Goal: Task Accomplishment & Management: Use online tool/utility

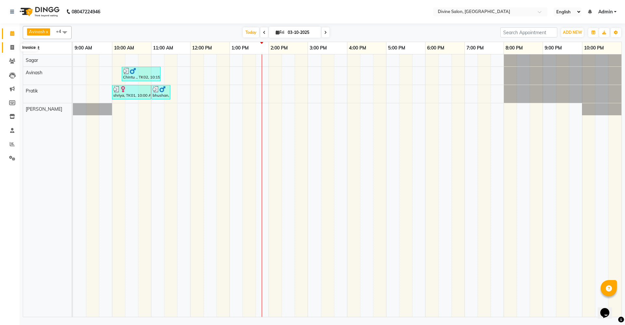
click at [13, 47] on icon at bounding box center [12, 47] width 4 height 5
select select "service"
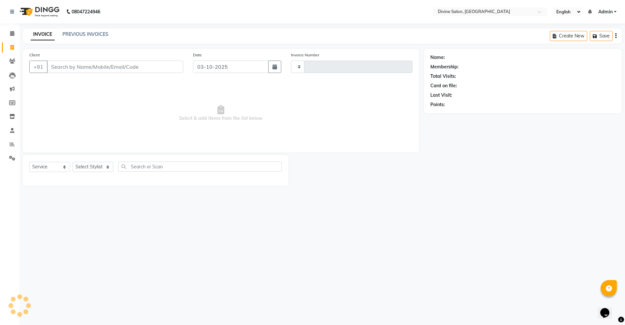
type input "1772"
select select "745"
click at [13, 35] on icon at bounding box center [12, 33] width 4 height 5
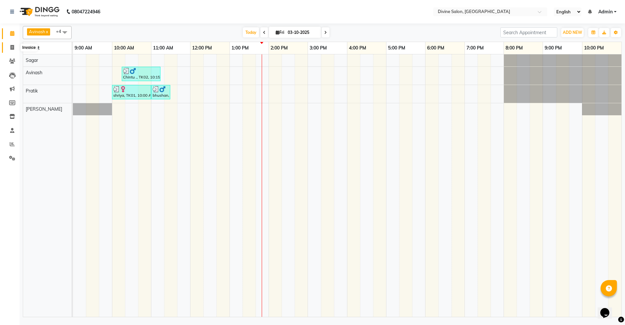
click at [11, 48] on icon at bounding box center [12, 47] width 4 height 5
select select "service"
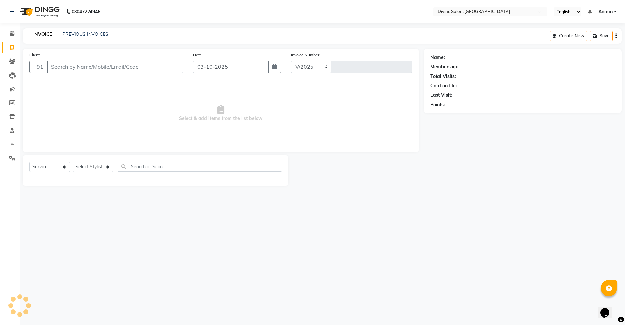
select select "745"
type input "1772"
click at [106, 170] on select "Select Stylist" at bounding box center [93, 167] width 41 height 10
select select "11821"
click at [73, 162] on select "Select Stylist [PERSON_NAME] Pooja [PERSON_NAME] pooja [PERSON_NAME] [PERSON_NA…" at bounding box center [93, 167] width 41 height 10
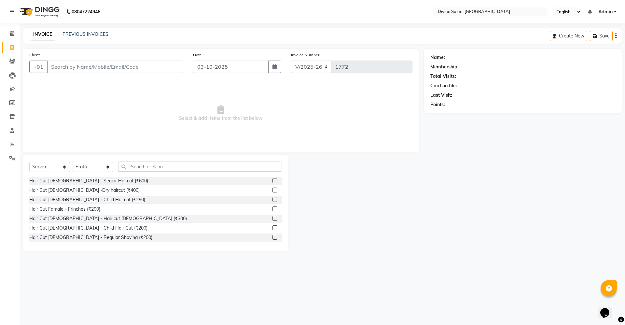
click at [273, 217] on label at bounding box center [275, 218] width 5 height 5
click at [273, 217] on input "checkbox" at bounding box center [275, 219] width 4 height 4
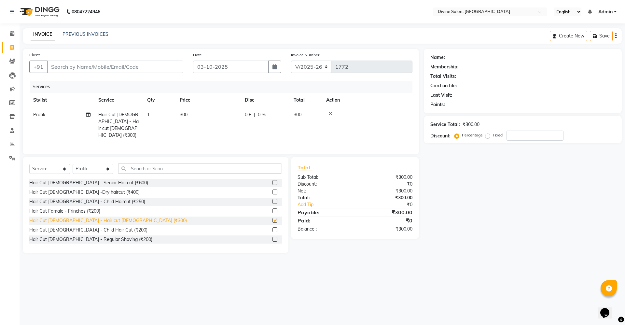
checkbox input "false"
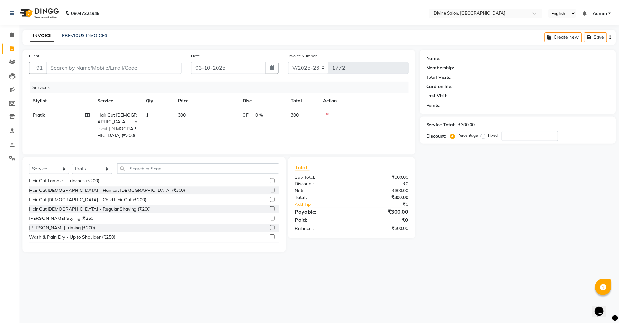
scroll to position [41, 0]
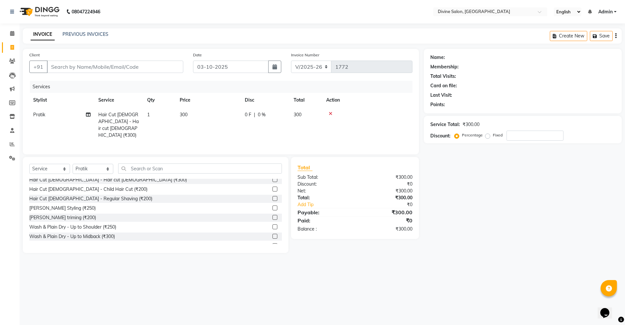
click at [273, 215] on label at bounding box center [275, 217] width 5 height 5
click at [273, 216] on input "checkbox" at bounding box center [275, 218] width 4 height 4
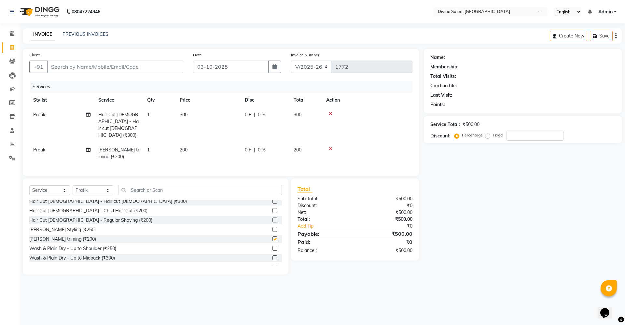
checkbox input "false"
click at [207, 112] on td "300" at bounding box center [208, 124] width 65 height 35
select select "11821"
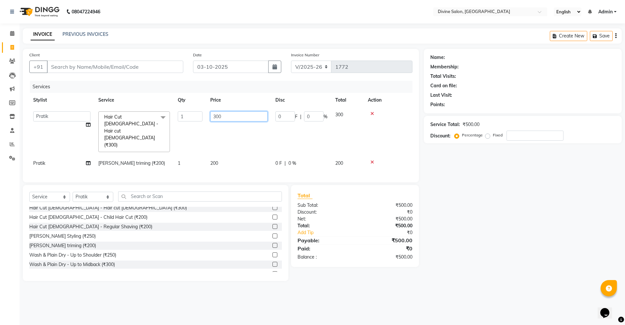
click at [250, 119] on input "300" at bounding box center [238, 116] width 57 height 10
type input "3"
type input "250"
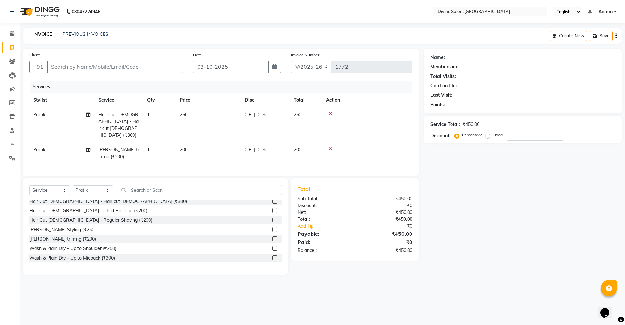
click at [459, 196] on div "Name: Membership: Total Visits: Card on file: Last Visit: Points: Service Total…" at bounding box center [525, 162] width 203 height 226
click at [84, 70] on input "Client" at bounding box center [115, 67] width 136 height 12
type input "7"
type input "0"
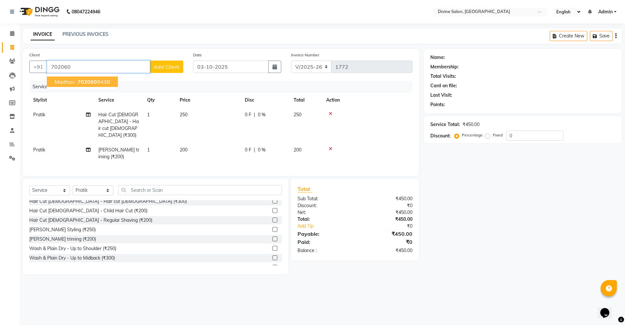
click at [73, 78] on span "madhav" at bounding box center [65, 81] width 20 height 7
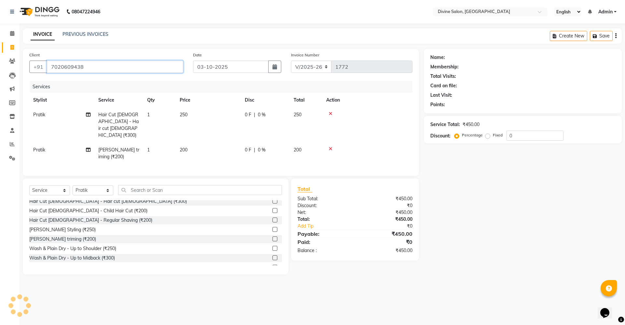
type input "7020609438"
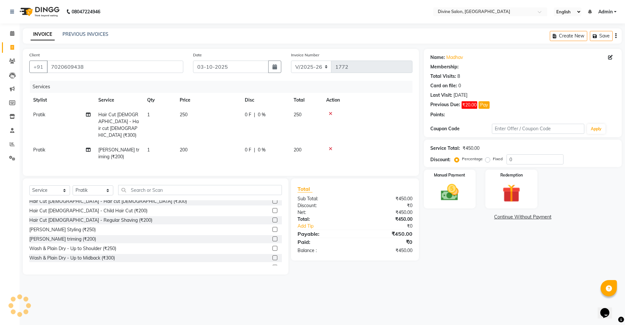
select select "1: Object"
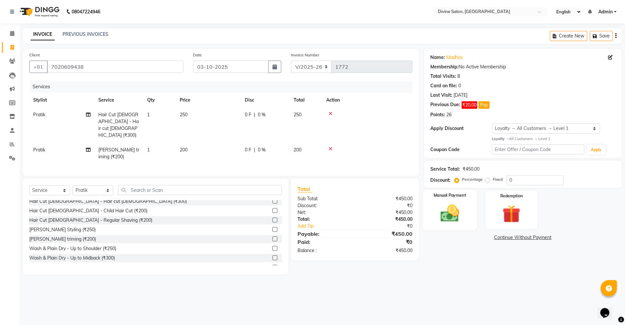
click at [458, 214] on img at bounding box center [450, 213] width 30 height 21
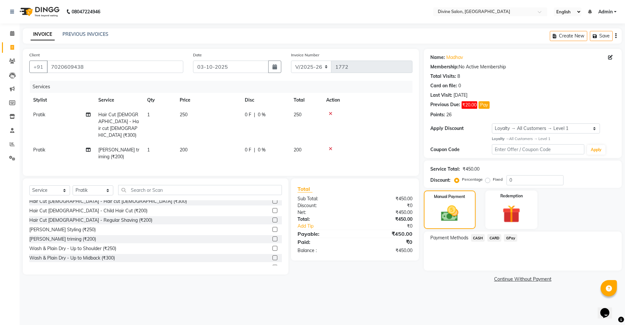
click at [504, 231] on div "Name: Madhav Membership: No Active Membership Total Visits: 8 Card on file: 0 L…" at bounding box center [525, 166] width 203 height 235
click at [512, 238] on span "GPay" at bounding box center [510, 237] width 13 height 7
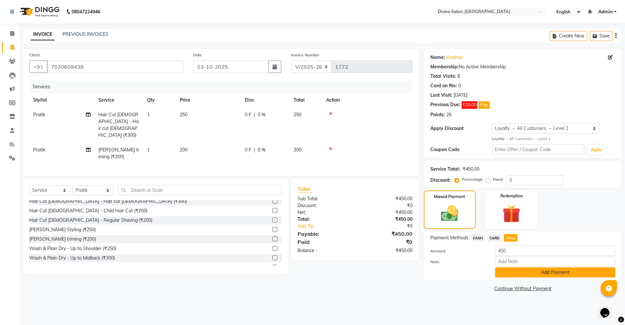
click at [533, 276] on button "Add Payment" at bounding box center [555, 272] width 120 height 10
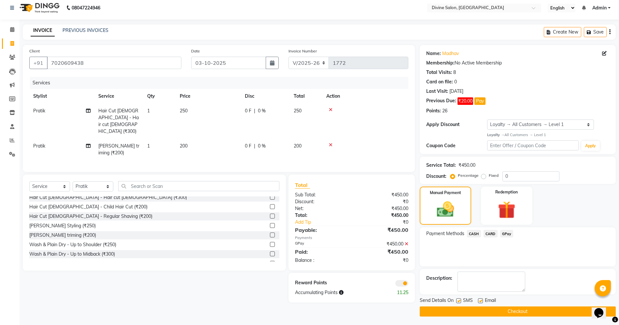
scroll to position [5, 0]
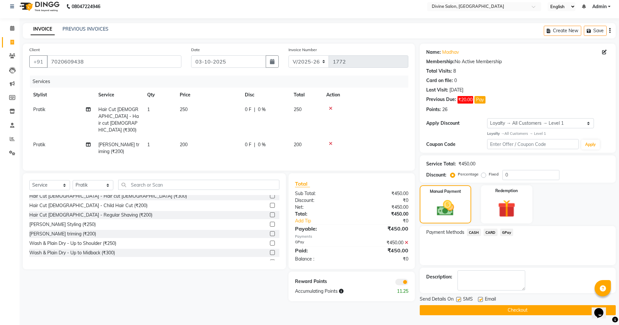
click at [542, 306] on button "Checkout" at bounding box center [518, 310] width 196 height 10
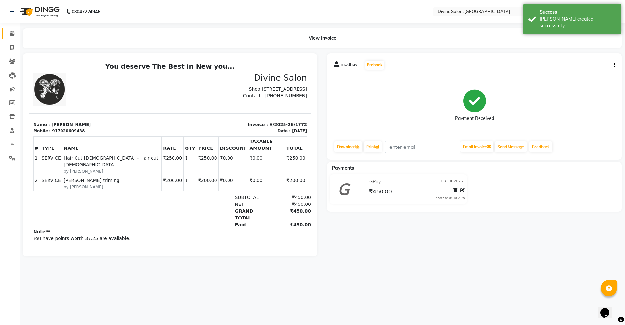
click at [16, 38] on link "Calendar" at bounding box center [10, 33] width 16 height 11
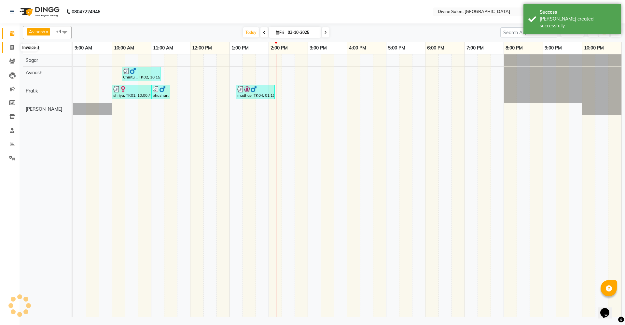
click at [12, 48] on icon at bounding box center [12, 47] width 4 height 5
select select "service"
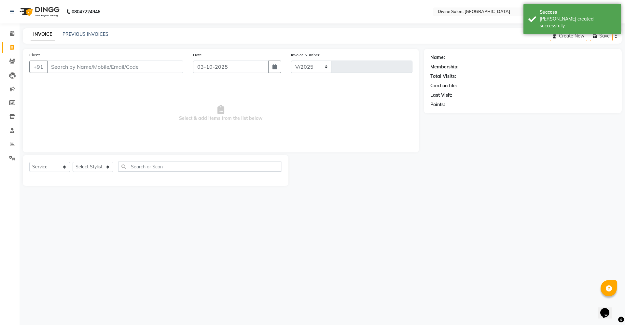
select select "745"
type input "1773"
click at [100, 169] on select "Select Stylist [PERSON_NAME] Pooja [PERSON_NAME] pooja [PERSON_NAME] [PERSON_NA…" at bounding box center [93, 167] width 41 height 10
select select "11820"
click at [73, 162] on select "Select Stylist [PERSON_NAME] Pooja [PERSON_NAME] pooja [PERSON_NAME] [PERSON_NA…" at bounding box center [93, 167] width 41 height 10
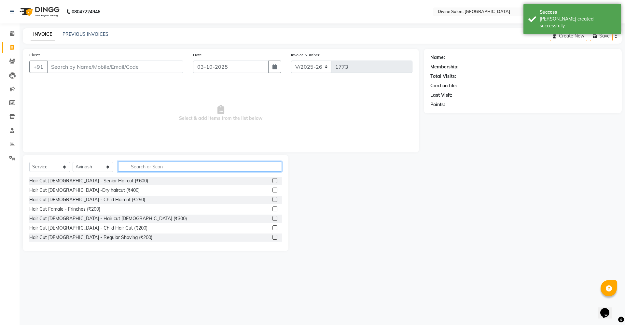
click at [165, 169] on input "text" at bounding box center [200, 167] width 164 height 10
type input "3000"
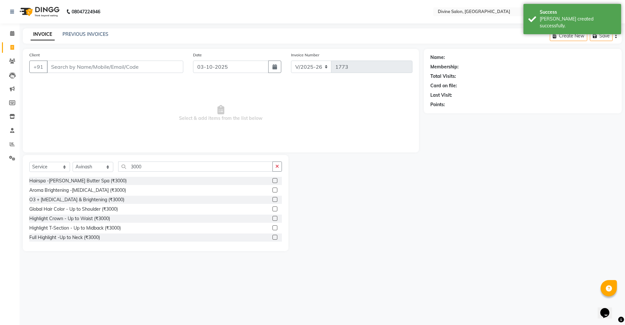
click at [273, 182] on label at bounding box center [275, 180] width 5 height 5
click at [273, 182] on input "checkbox" at bounding box center [275, 181] width 4 height 4
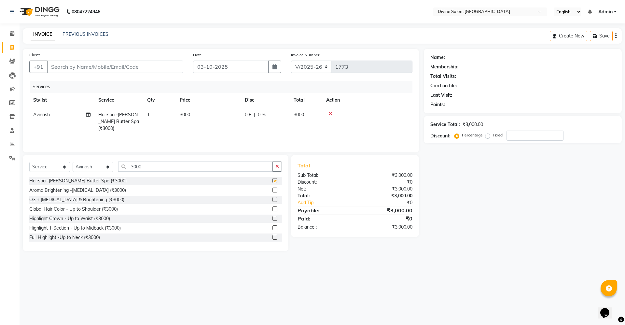
checkbox input "false"
click at [174, 165] on input "3000" at bounding box center [195, 167] width 155 height 10
type input "3"
click at [273, 189] on label at bounding box center [275, 190] width 5 height 5
click at [273, 189] on input "checkbox" at bounding box center [275, 190] width 4 height 4
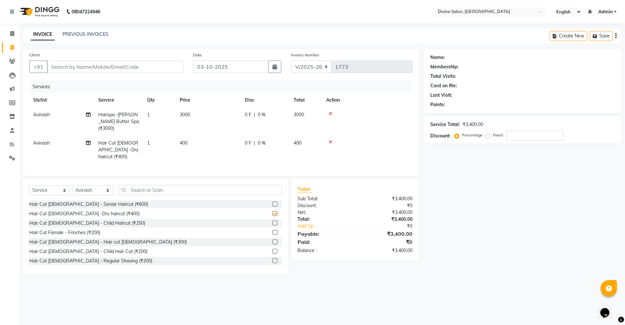
checkbox input "false"
click at [94, 185] on select "Select Stylist [PERSON_NAME] Pooja [PERSON_NAME] pooja [PERSON_NAME] [PERSON_NA…" at bounding box center [93, 190] width 41 height 10
select select "70573"
click at [73, 185] on select "Select Stylist [PERSON_NAME] Pooja [PERSON_NAME] pooja [PERSON_NAME] [PERSON_NA…" at bounding box center [93, 190] width 41 height 10
click at [169, 189] on div "Select Service Product Membership Package Voucher Prepaid Gift Card Select Styl…" at bounding box center [155, 192] width 253 height 15
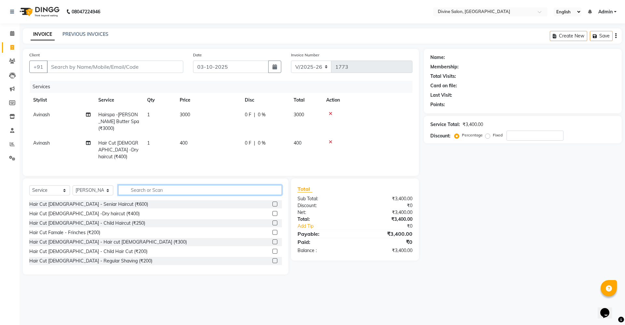
click at [176, 185] on input "text" at bounding box center [200, 190] width 164 height 10
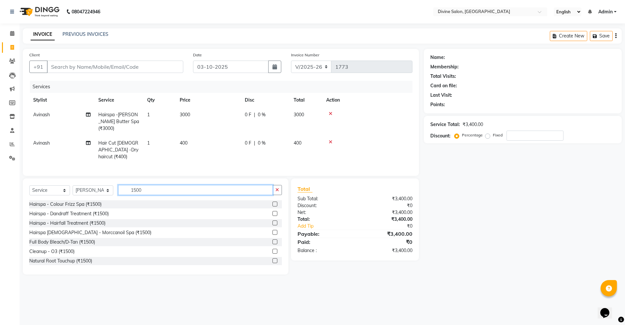
type input "1500"
click at [273, 249] on label at bounding box center [275, 251] width 5 height 5
click at [273, 250] on input "checkbox" at bounding box center [275, 252] width 4 height 4
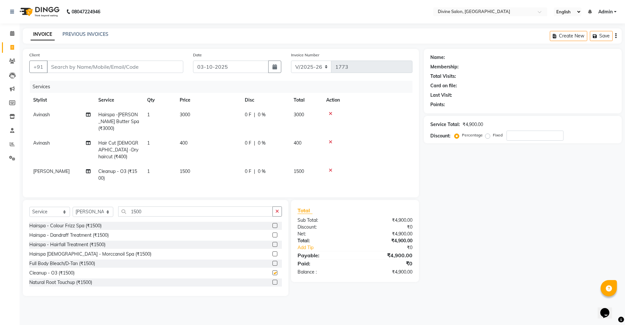
checkbox input "false"
click at [167, 71] on input "Client" at bounding box center [115, 67] width 136 height 12
click at [140, 65] on input "Client" at bounding box center [115, 67] width 136 height 12
click at [153, 56] on div "Client +91" at bounding box center [106, 64] width 164 height 27
click at [155, 66] on input "Client" at bounding box center [115, 67] width 136 height 12
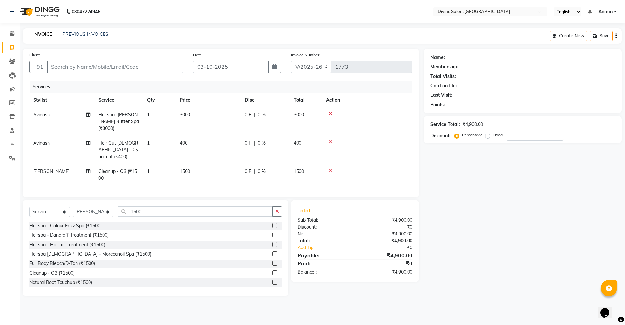
click at [331, 168] on icon at bounding box center [331, 170] width 4 height 5
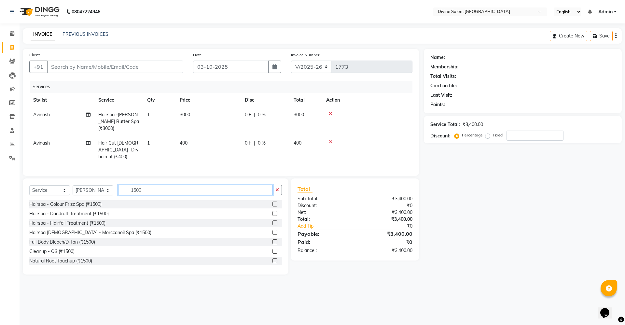
click at [154, 185] on input "1500" at bounding box center [195, 190] width 155 height 10
type input "1"
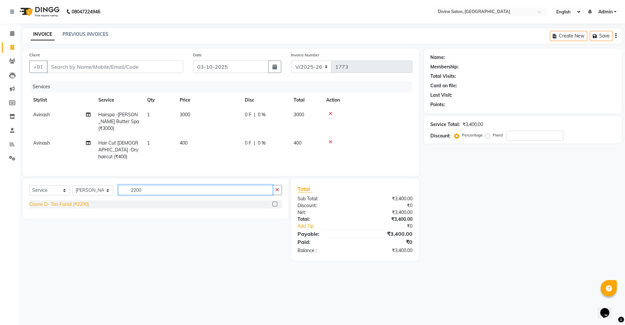
type input "2200"
drag, startPoint x: 89, startPoint y: 196, endPoint x: 87, endPoint y: 201, distance: 5.3
click at [89, 201] on div "Ozone D- Tan Facial (₹2200)" at bounding box center [59, 204] width 60 height 7
checkbox input "false"
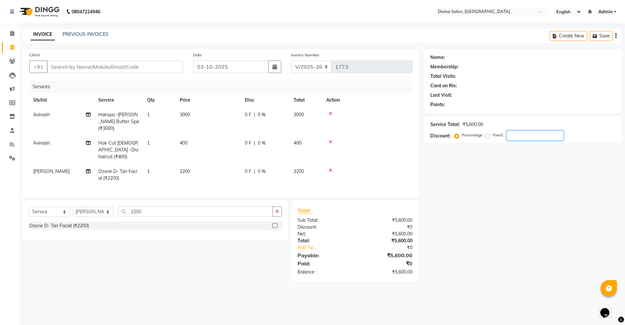
click at [521, 134] on input "number" at bounding box center [535, 136] width 57 height 10
type input "2"
type input "1"
type input "20"
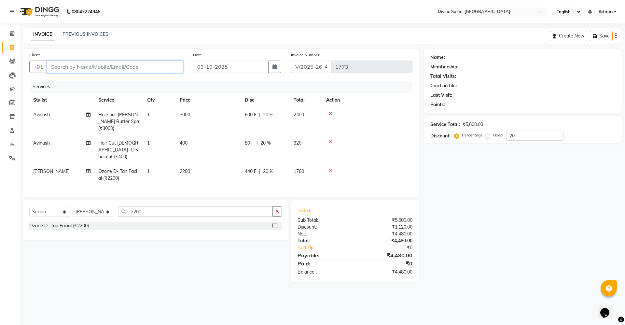
click at [156, 64] on input "Client" at bounding box center [115, 67] width 136 height 12
click at [176, 67] on input "Client" at bounding box center [115, 67] width 136 height 12
click at [146, 65] on input "Client" at bounding box center [115, 67] width 136 height 12
click at [152, 61] on input "Client" at bounding box center [115, 67] width 136 height 12
click at [155, 70] on input "Client" at bounding box center [115, 67] width 136 height 12
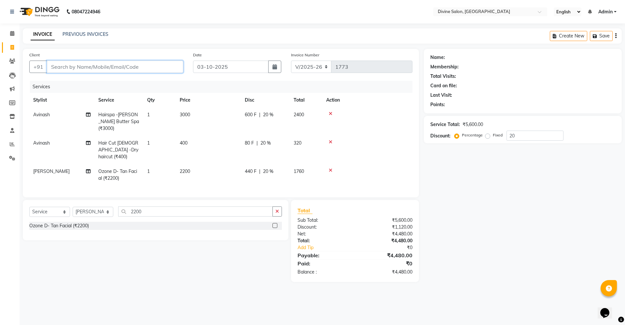
click at [155, 67] on input "Client" at bounding box center [115, 67] width 136 height 12
type input "7"
type input "0"
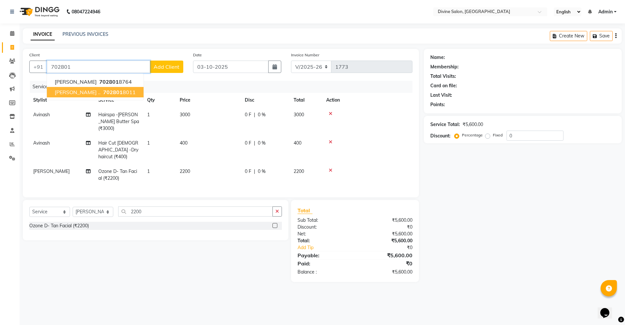
click at [72, 97] on button "[PERSON_NAME] .. 702801 8011" at bounding box center [95, 92] width 97 height 10
type input "7028018011"
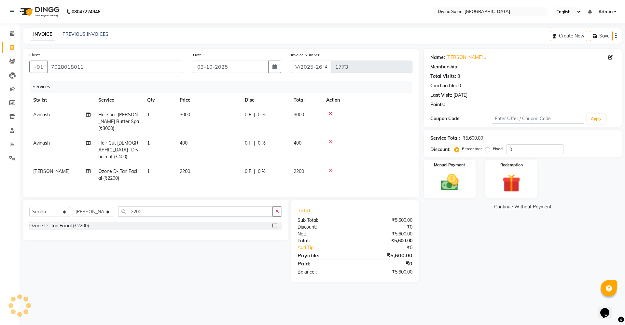
select select "1: Object"
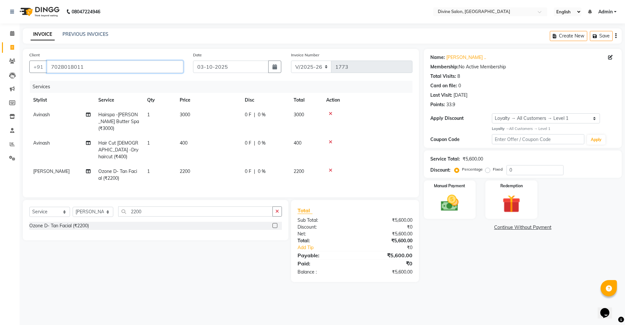
click at [103, 65] on input "7028018011" at bounding box center [115, 67] width 136 height 12
click at [169, 65] on input "7028018011" at bounding box center [115, 67] width 136 height 12
click at [464, 83] on div "Card on file: 0" at bounding box center [523, 85] width 185 height 7
click at [104, 70] on input "7028018011" at bounding box center [115, 67] width 136 height 12
drag, startPoint x: 60, startPoint y: 69, endPoint x: 59, endPoint y: 62, distance: 6.9
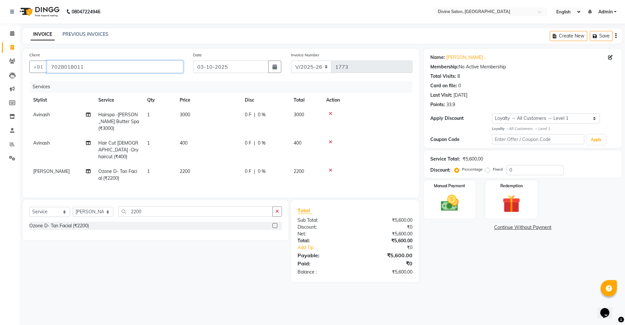
click at [59, 62] on input "7028018011" at bounding box center [115, 67] width 136 height 12
click at [61, 71] on input "7028018011" at bounding box center [115, 67] width 136 height 12
click at [63, 68] on input "7028018011" at bounding box center [115, 67] width 136 height 12
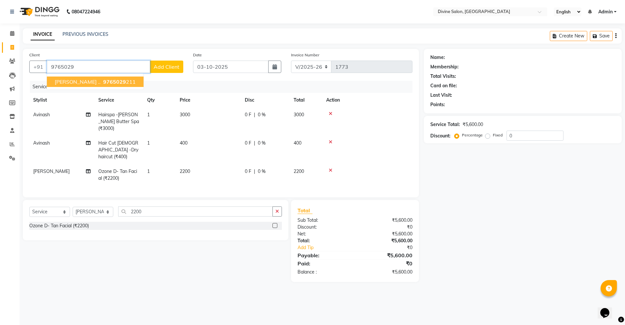
click at [103, 79] on span "9765029" at bounding box center [114, 81] width 23 height 7
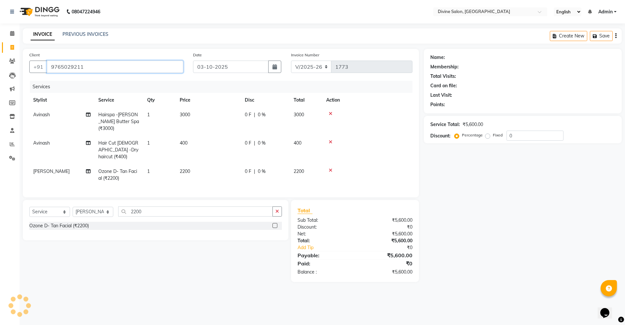
type input "9765029211"
select select "1: Object"
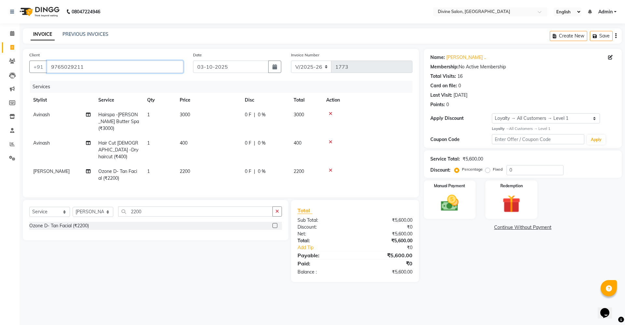
click at [159, 68] on input "9765029211" at bounding box center [115, 67] width 136 height 12
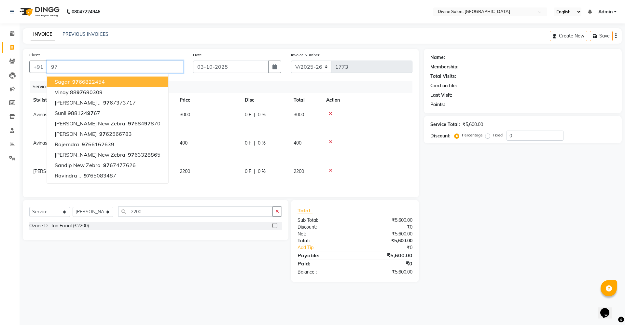
type input "9"
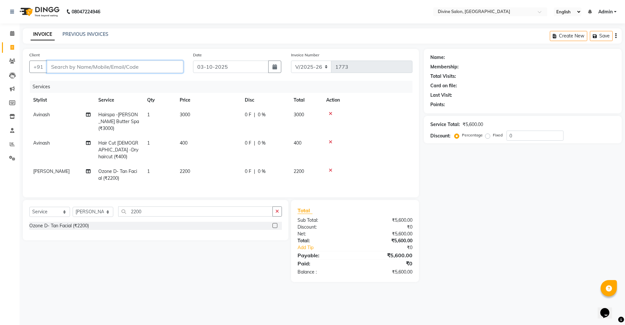
paste input "7028018011"
type input "7028018011"
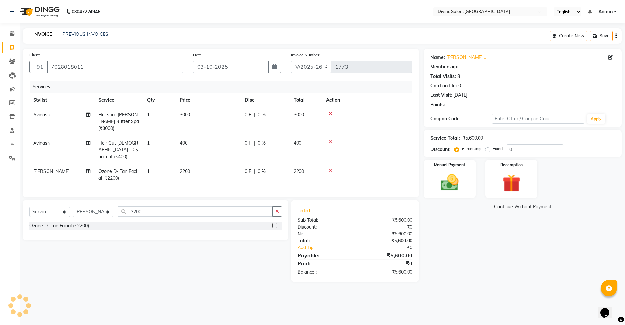
select select "1: Object"
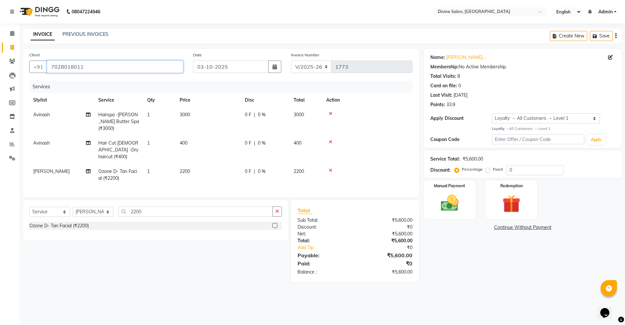
click at [113, 66] on input "7028018011" at bounding box center [115, 67] width 136 height 12
click at [144, 65] on input "7028018011" at bounding box center [115, 67] width 136 height 12
click at [170, 65] on input "7028018011" at bounding box center [115, 67] width 136 height 12
click at [466, 110] on div "Name: [PERSON_NAME] .. Membership: No Active Membership Total Visits: 8 Card on…" at bounding box center [523, 98] width 198 height 99
click at [518, 169] on input "0" at bounding box center [535, 170] width 57 height 10
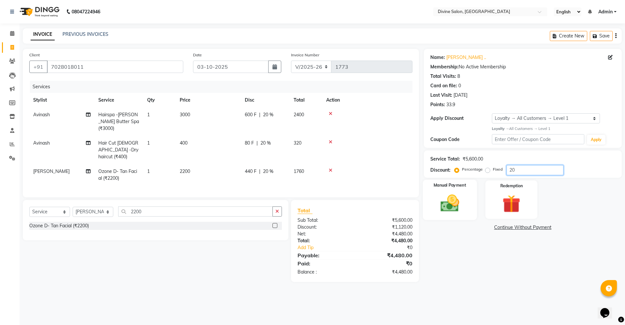
type input "20"
click at [446, 207] on img at bounding box center [450, 203] width 30 height 21
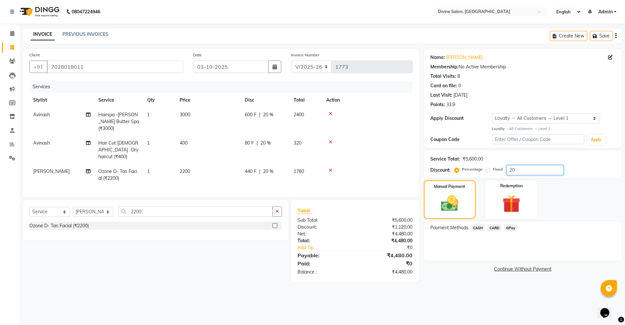
click at [535, 173] on input "20" at bounding box center [535, 170] width 57 height 10
click at [108, 65] on input "7028018011" at bounding box center [115, 67] width 136 height 12
click at [181, 66] on input "7028018011" at bounding box center [115, 67] width 136 height 12
click at [175, 66] on input "7028018011" at bounding box center [115, 67] width 136 height 12
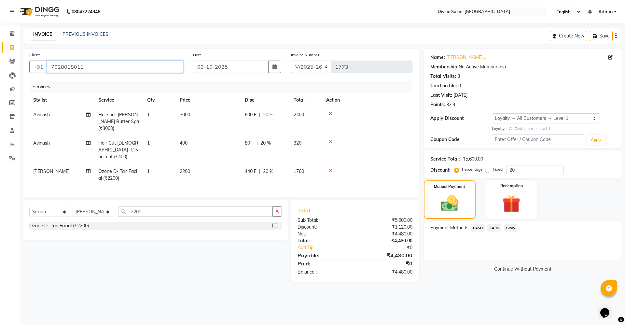
click at [175, 66] on input "7028018011" at bounding box center [115, 67] width 136 height 12
click at [513, 161] on div "Service Total: ₹5,600.00" at bounding box center [523, 159] width 185 height 7
click at [523, 169] on input "20" at bounding box center [535, 170] width 57 height 10
click at [531, 168] on input "20" at bounding box center [535, 170] width 57 height 10
click at [128, 64] on input "7028018011" at bounding box center [115, 67] width 136 height 12
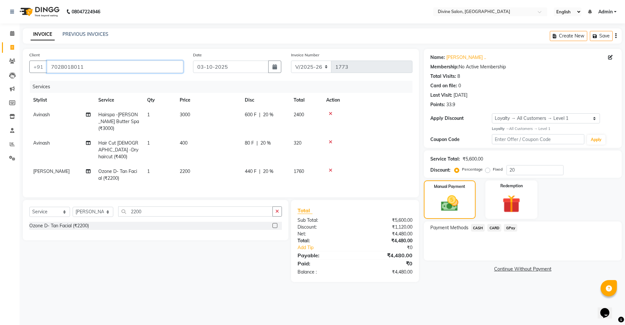
click at [175, 65] on input "7028018011" at bounding box center [115, 67] width 136 height 12
click at [108, 61] on input "7028018011" at bounding box center [115, 67] width 136 height 12
click at [116, 66] on input "7028018011" at bounding box center [115, 67] width 136 height 12
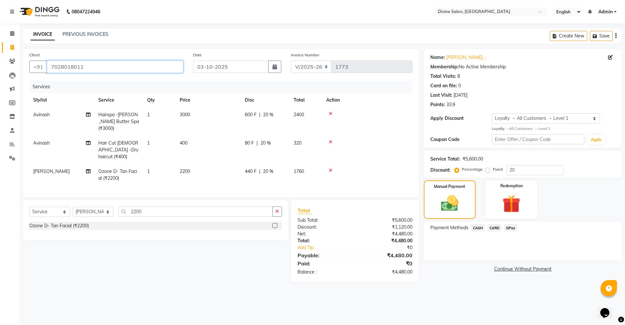
click at [175, 67] on input "7028018011" at bounding box center [115, 67] width 136 height 12
click at [104, 66] on input "7028018011" at bounding box center [115, 67] width 136 height 12
click at [109, 66] on input "7028018011" at bounding box center [115, 67] width 136 height 12
click at [93, 71] on input "7028018011" at bounding box center [115, 67] width 136 height 12
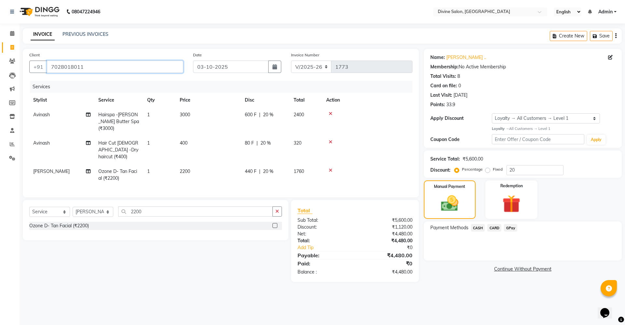
click at [103, 62] on input "7028018011" at bounding box center [115, 67] width 136 height 12
click at [151, 69] on input "7028018011" at bounding box center [115, 67] width 136 height 12
click at [105, 67] on input "7028018011" at bounding box center [115, 67] width 136 height 12
click at [50, 65] on input "7028018011" at bounding box center [115, 67] width 136 height 12
click at [80, 67] on input "7028018011" at bounding box center [115, 67] width 136 height 12
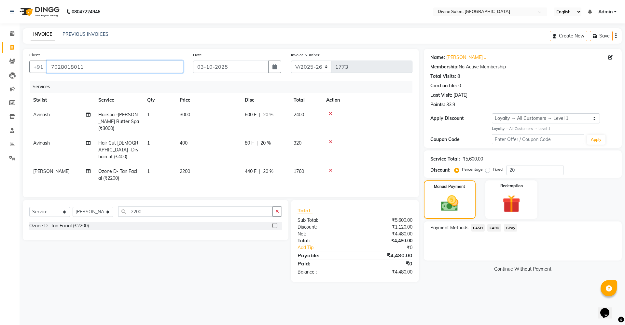
click at [96, 67] on input "7028018011" at bounding box center [115, 67] width 136 height 12
click at [173, 69] on input "7028018011" at bounding box center [115, 67] width 136 height 12
click at [167, 71] on input "7028018011" at bounding box center [115, 67] width 136 height 12
click at [163, 68] on input "7028018011" at bounding box center [115, 67] width 136 height 12
click at [241, 69] on input "03-10-2025" at bounding box center [231, 67] width 76 height 12
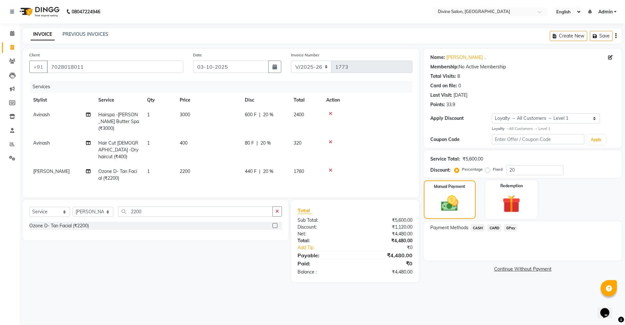
select select "10"
select select "2025"
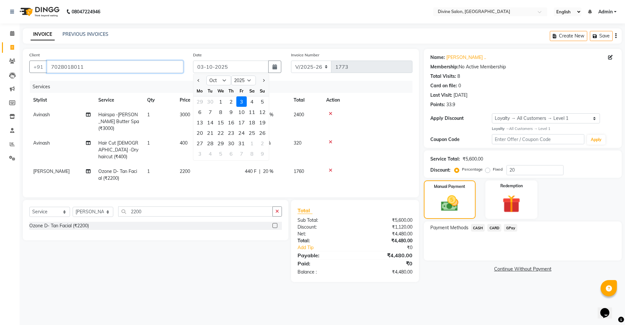
click at [164, 68] on input "7028018011" at bounding box center [115, 67] width 136 height 12
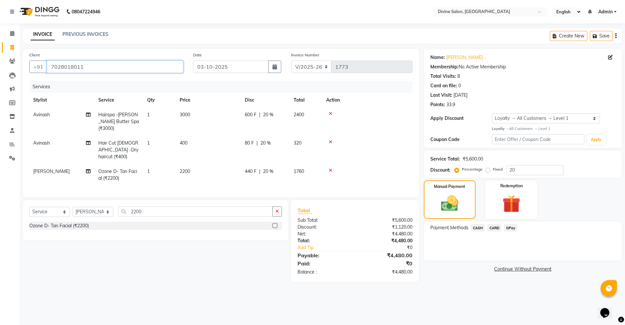
click at [112, 66] on input "7028018011" at bounding box center [115, 67] width 136 height 12
click at [147, 69] on input "7028018011" at bounding box center [115, 67] width 136 height 12
click at [136, 64] on input "7028018011" at bounding box center [115, 67] width 136 height 12
click at [97, 67] on input "7028018011" at bounding box center [115, 67] width 136 height 12
click at [525, 174] on input "20" at bounding box center [535, 170] width 57 height 10
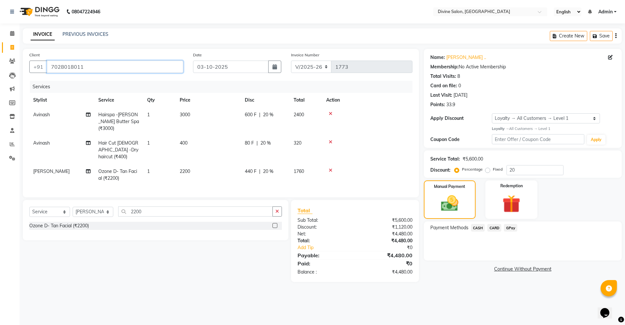
click at [107, 63] on input "7028018011" at bounding box center [115, 67] width 136 height 12
click at [179, 67] on input "7028018011" at bounding box center [115, 67] width 136 height 12
click at [49, 65] on input "7028018011" at bounding box center [115, 67] width 136 height 12
click at [93, 65] on input "7028018011" at bounding box center [115, 67] width 136 height 12
click at [136, 67] on input "7028018011" at bounding box center [115, 67] width 136 height 12
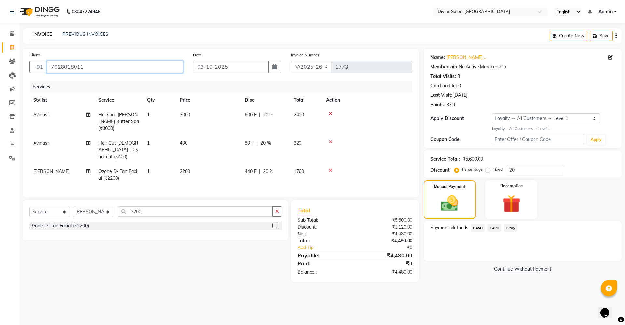
click at [131, 67] on input "7028018011" at bounding box center [115, 67] width 136 height 12
click at [127, 67] on input "7028018011" at bounding box center [115, 67] width 136 height 12
click at [100, 67] on input "7028018011" at bounding box center [115, 67] width 136 height 12
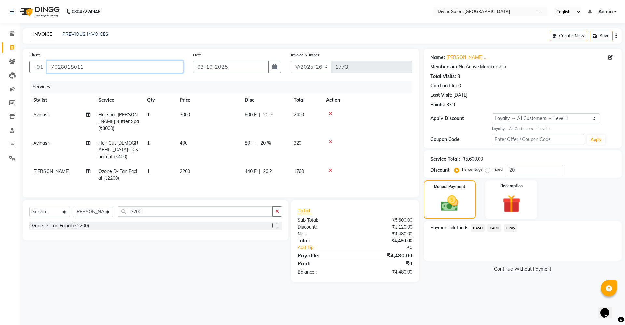
click at [106, 67] on input "7028018011" at bounding box center [115, 67] width 136 height 12
click at [509, 225] on span "GPay" at bounding box center [510, 227] width 13 height 7
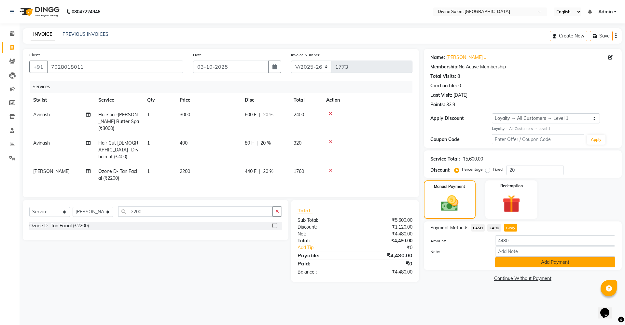
click at [547, 263] on button "Add Payment" at bounding box center [555, 262] width 120 height 10
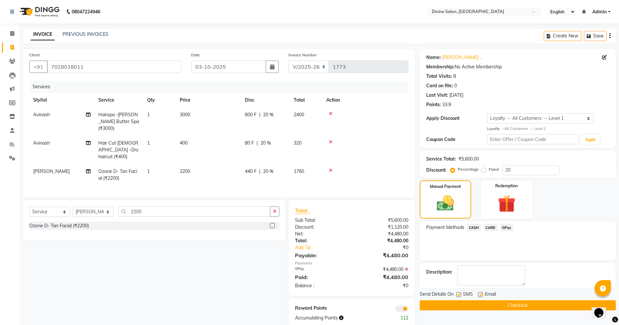
click at [407, 267] on icon at bounding box center [407, 269] width 4 height 5
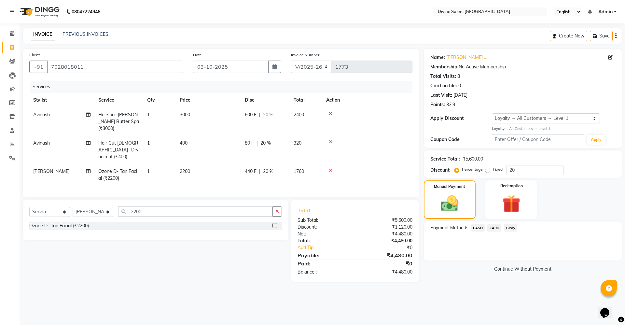
click at [498, 229] on span "CARD" at bounding box center [495, 227] width 14 height 7
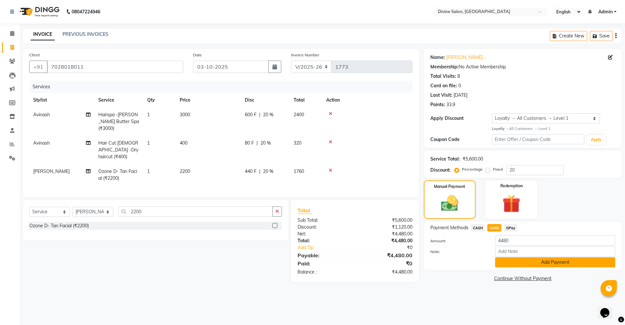
click at [528, 263] on button "Add Payment" at bounding box center [555, 262] width 120 height 10
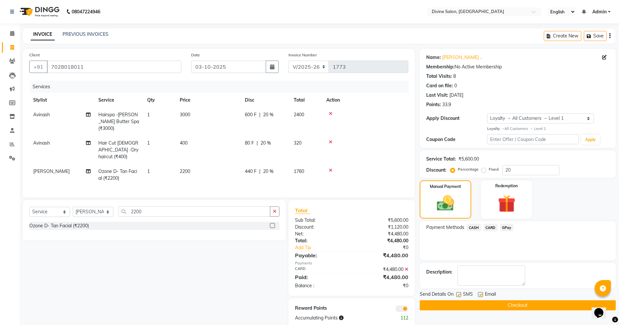
click at [522, 305] on button "Checkout" at bounding box center [518, 305] width 196 height 10
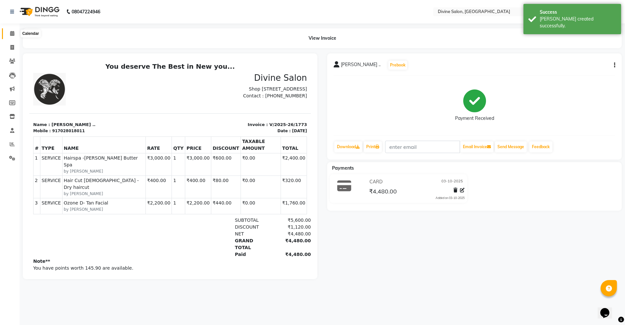
click at [13, 32] on icon at bounding box center [12, 33] width 4 height 5
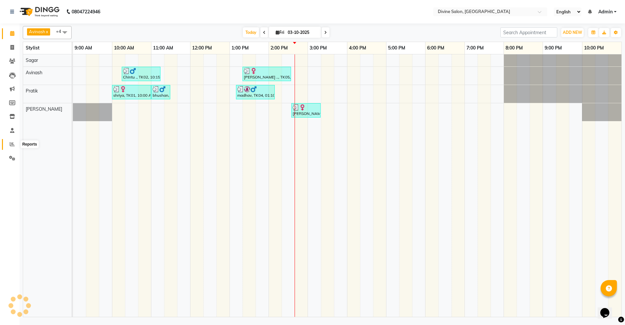
click at [10, 142] on icon at bounding box center [12, 144] width 5 height 5
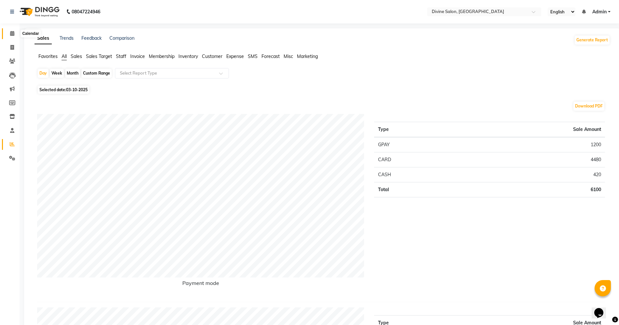
click at [13, 35] on icon at bounding box center [12, 33] width 4 height 5
